Goal: Task Accomplishment & Management: Use online tool/utility

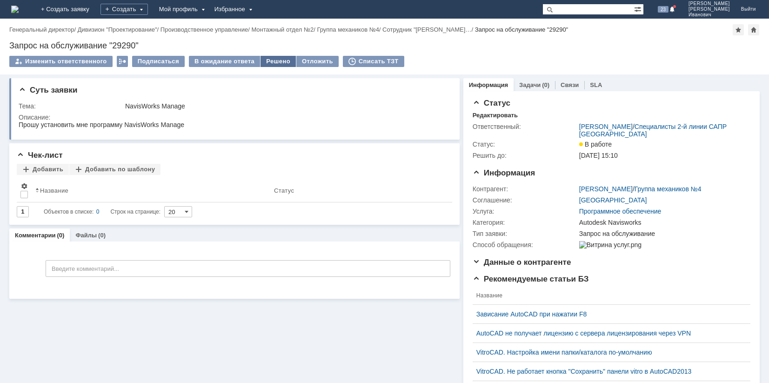
click at [268, 61] on div "Решено" at bounding box center [278, 61] width 35 height 11
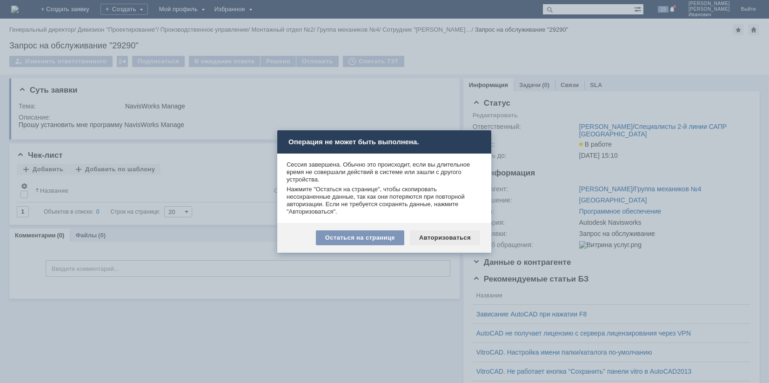
click at [438, 239] on div "Авторизоваться" at bounding box center [445, 237] width 70 height 15
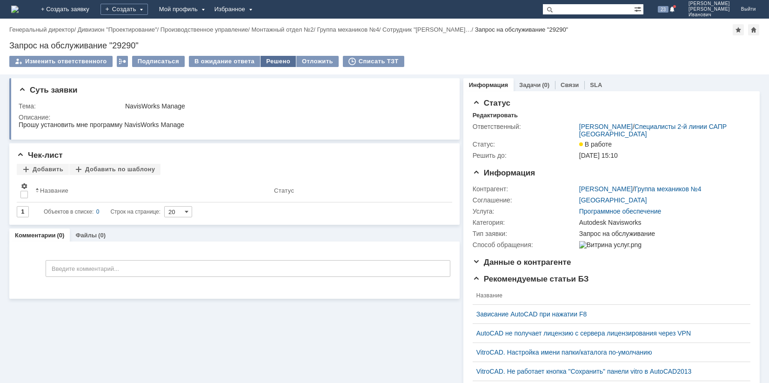
click at [271, 62] on div "Решено" at bounding box center [278, 61] width 35 height 11
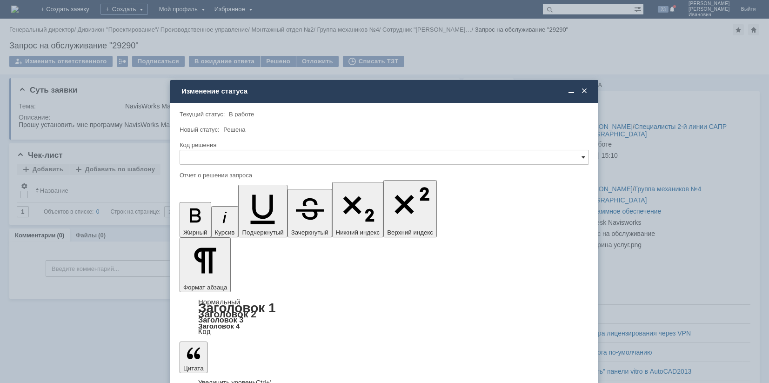
click at [584, 155] on span at bounding box center [584, 157] width 4 height 7
click at [226, 220] on span "Решено" at bounding box center [384, 219] width 397 height 7
type input "Решено"
